Goal: Information Seeking & Learning: Learn about a topic

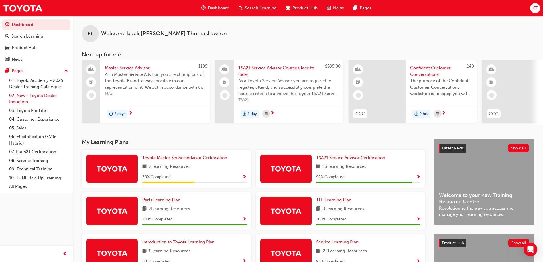
click at [30, 99] on link "02. New - Toyota Dealer Induction" at bounding box center [39, 98] width 64 height 15
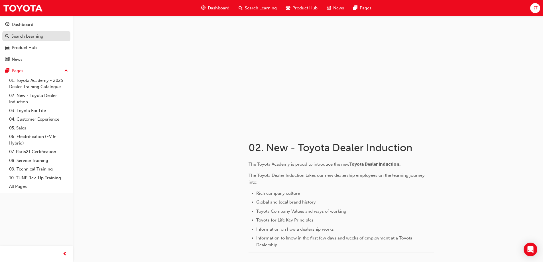
click at [23, 37] on div "Search Learning" at bounding box center [27, 36] width 32 height 7
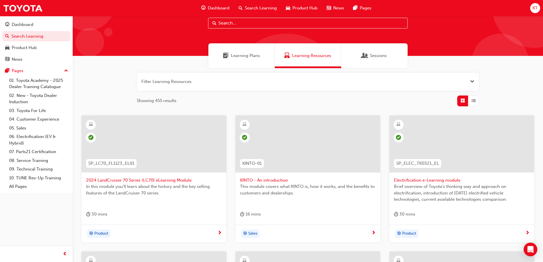
scroll to position [10, 0]
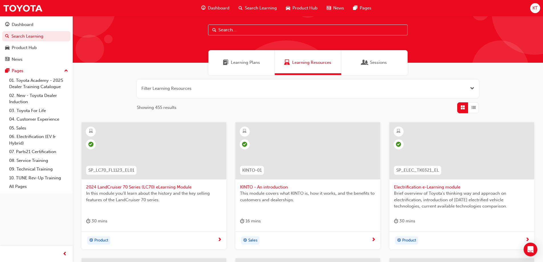
click at [271, 31] on input "text" at bounding box center [308, 30] width 200 height 11
click at [254, 65] on span "Learning Plans" at bounding box center [245, 62] width 29 height 7
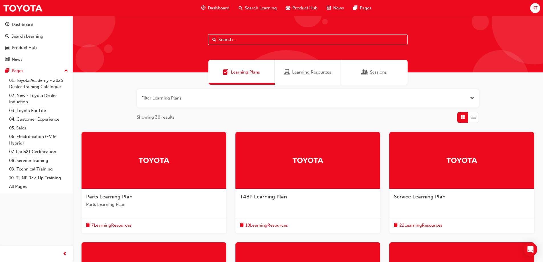
click at [320, 71] on span "Learning Resources" at bounding box center [311, 72] width 39 height 7
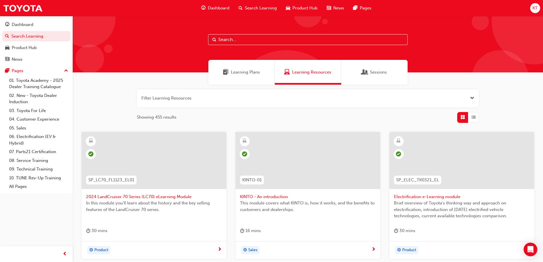
click at [472, 99] on span "Open the filter" at bounding box center [472, 98] width 4 height 7
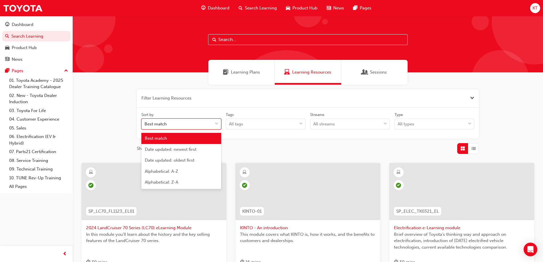
click at [217, 123] on span "down-icon" at bounding box center [217, 123] width 4 height 7
click at [145, 123] on input "Sort by option Best match focused, 1 of 5. 5 results available. Use Up and Down…" at bounding box center [145, 123] width 1 height 5
click at [198, 152] on div "Date updated: newest first" at bounding box center [181, 149] width 80 height 11
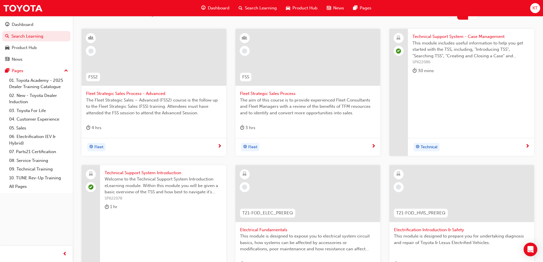
scroll to position [120, 0]
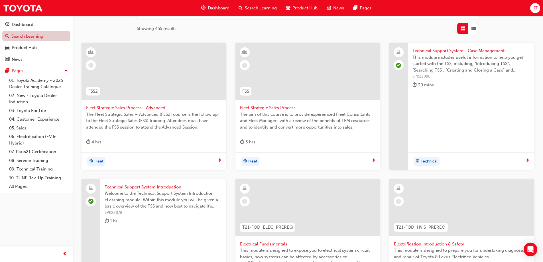
click at [39, 34] on link "Search Learning" at bounding box center [36, 36] width 68 height 11
click at [261, 7] on span "Search Learning" at bounding box center [261, 8] width 32 height 7
click at [263, 8] on span "Search Learning" at bounding box center [261, 8] width 32 height 7
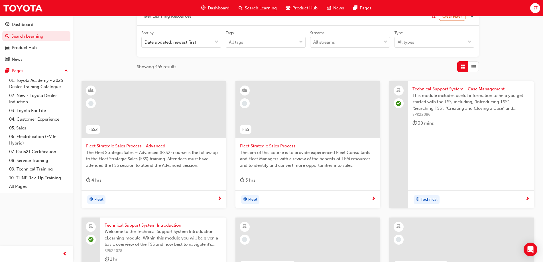
scroll to position [6, 0]
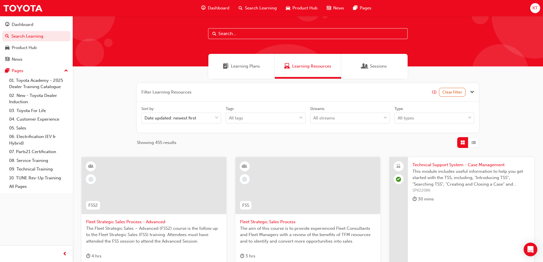
click at [251, 65] on span "Learning Plans" at bounding box center [245, 66] width 29 height 7
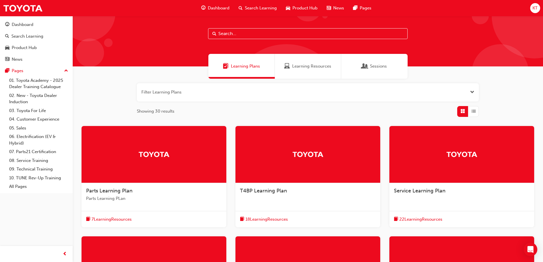
click at [308, 72] on div "Learning Resources" at bounding box center [308, 66] width 66 height 25
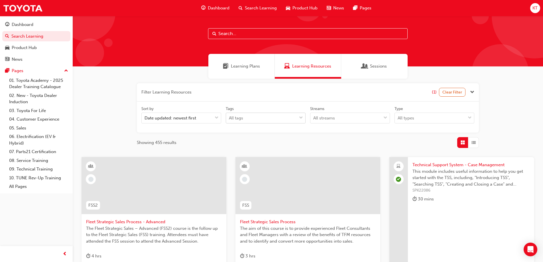
click at [301, 117] on span "down-icon" at bounding box center [301, 117] width 4 height 7
click at [229, 117] on input "Tags All tags" at bounding box center [229, 117] width 1 height 5
click at [301, 117] on span "down-icon" at bounding box center [301, 117] width 4 height 7
click at [229, 117] on input "Tags 0 results available. Select is focused ,type to refine list, press Down to…" at bounding box center [229, 117] width 1 height 5
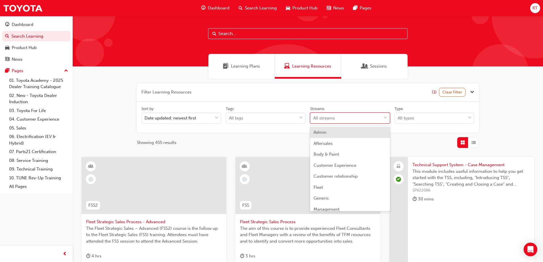
click at [385, 117] on span "down-icon" at bounding box center [385, 117] width 4 height 7
click at [314, 117] on input "Streams option Admin focused, 1 of 23. 23 results available. Use Up and Down to…" at bounding box center [313, 117] width 1 height 5
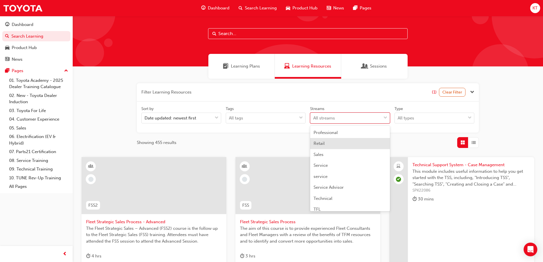
click at [364, 146] on div "Retail" at bounding box center [350, 143] width 80 height 11
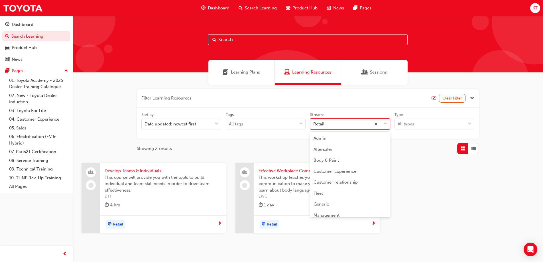
click at [385, 125] on span "down-icon" at bounding box center [385, 123] width 4 height 7
click at [314, 125] on input "Streams option Retail focused, 15 of 23. 23 results available. Use Up and Down …" at bounding box center [313, 123] width 1 height 5
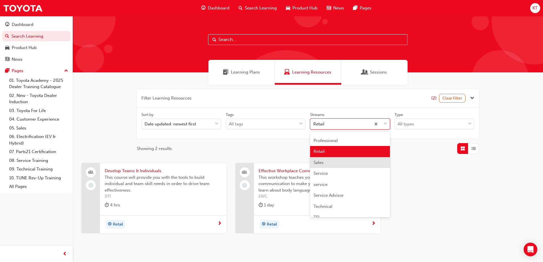
scroll to position [169, 0]
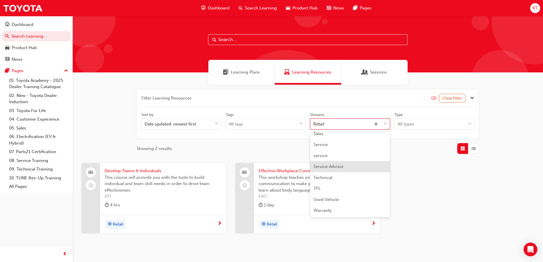
click at [358, 169] on div "Service Advisor" at bounding box center [350, 166] width 80 height 11
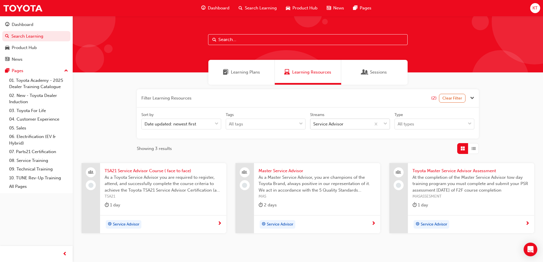
click at [386, 123] on span "down-icon" at bounding box center [385, 123] width 4 height 7
click at [314, 123] on input "Streams Service Advisor" at bounding box center [313, 123] width 1 height 5
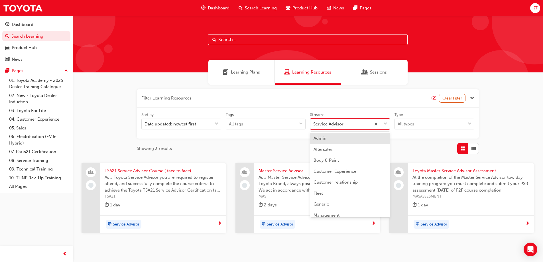
click at [354, 141] on div "Admin" at bounding box center [350, 138] width 80 height 11
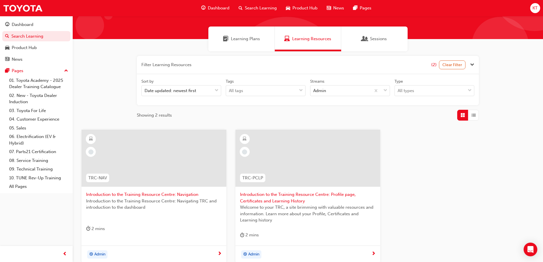
scroll to position [57, 0]
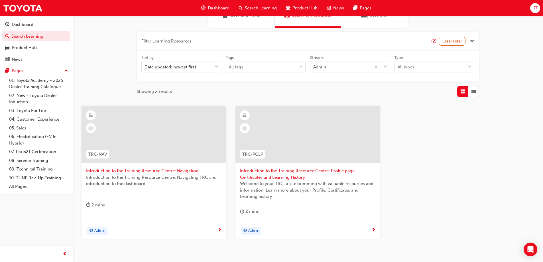
click at [174, 172] on span "Introduction to the Training Resource Centre: Navigation" at bounding box center [154, 171] width 136 height 7
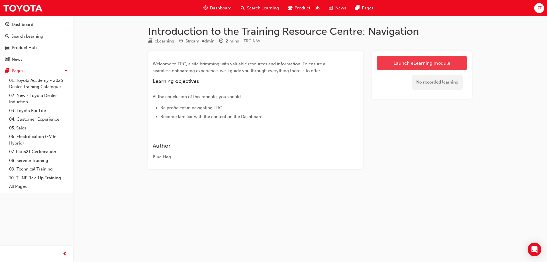
click at [391, 65] on link "Launch eLearning module" at bounding box center [422, 63] width 91 height 14
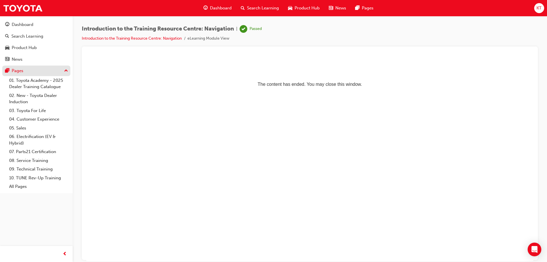
click at [29, 71] on div "Pages" at bounding box center [36, 70] width 62 height 7
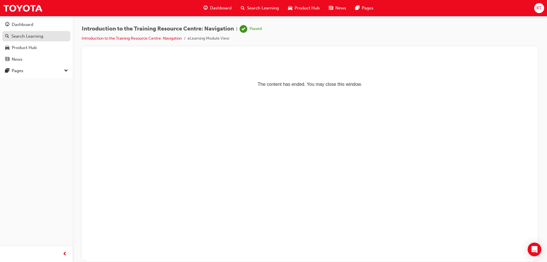
click at [28, 39] on div "Search Learning" at bounding box center [36, 36] width 62 height 7
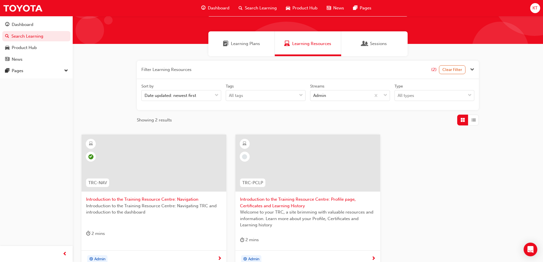
scroll to position [57, 0]
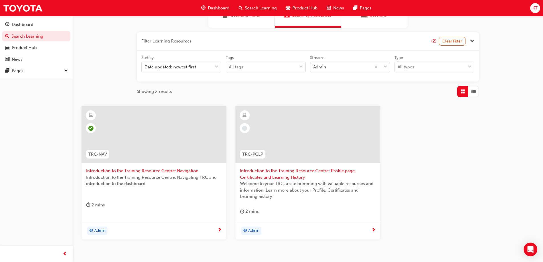
click at [280, 178] on span "Introduction to the Training Resource Centre: Profile page, Certificates and Le…" at bounding box center [308, 174] width 136 height 13
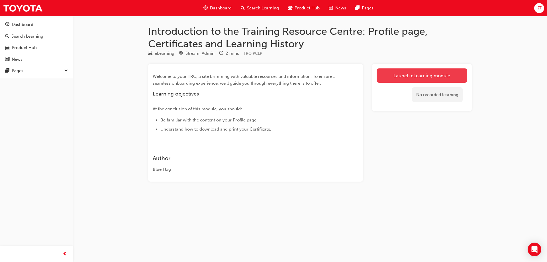
click at [394, 78] on link "Launch eLearning module" at bounding box center [422, 75] width 91 height 14
